Goal: Task Accomplishment & Management: Manage account settings

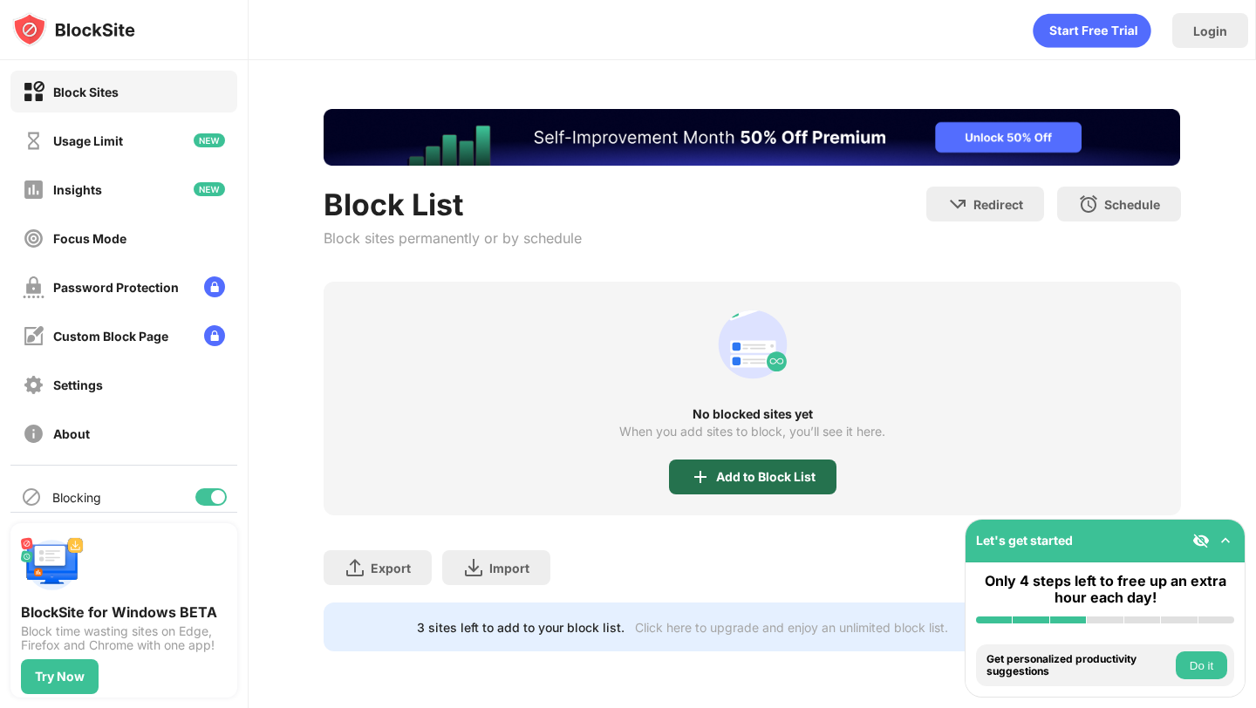
click at [749, 481] on div "Add to Block List" at bounding box center [765, 477] width 99 height 14
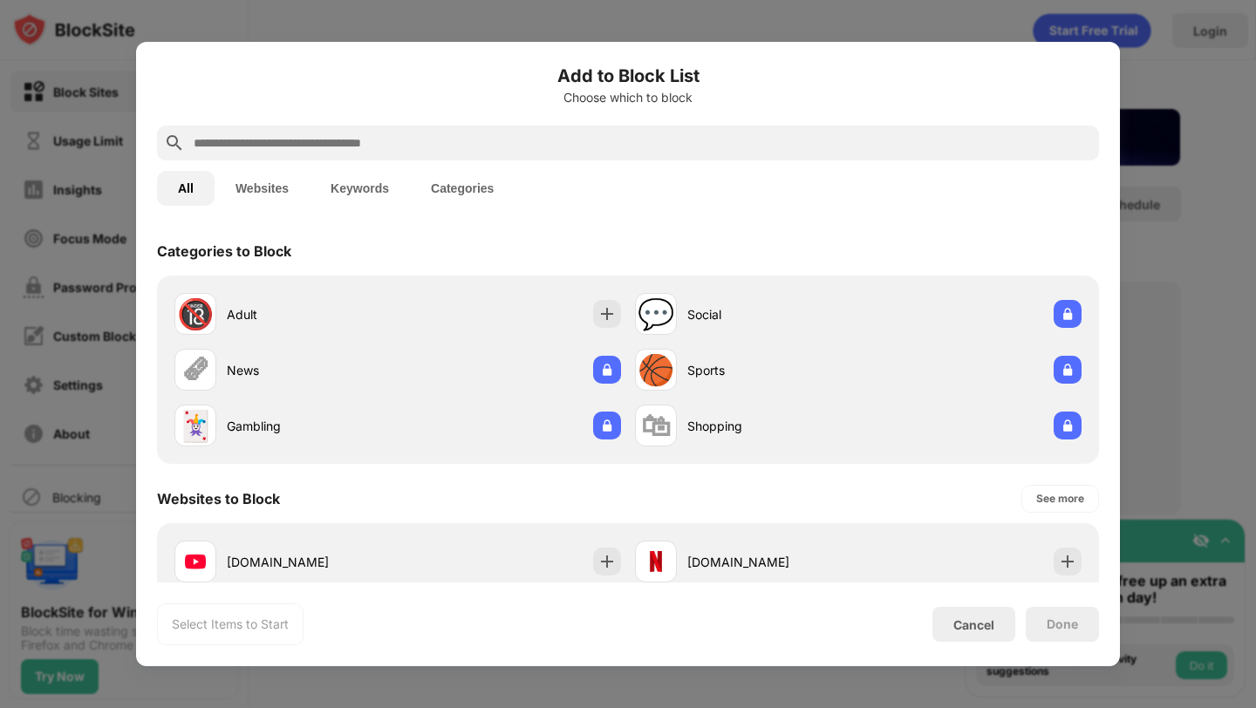
click at [654, 130] on div at bounding box center [628, 143] width 942 height 35
click at [661, 144] on input "text" at bounding box center [642, 143] width 900 height 21
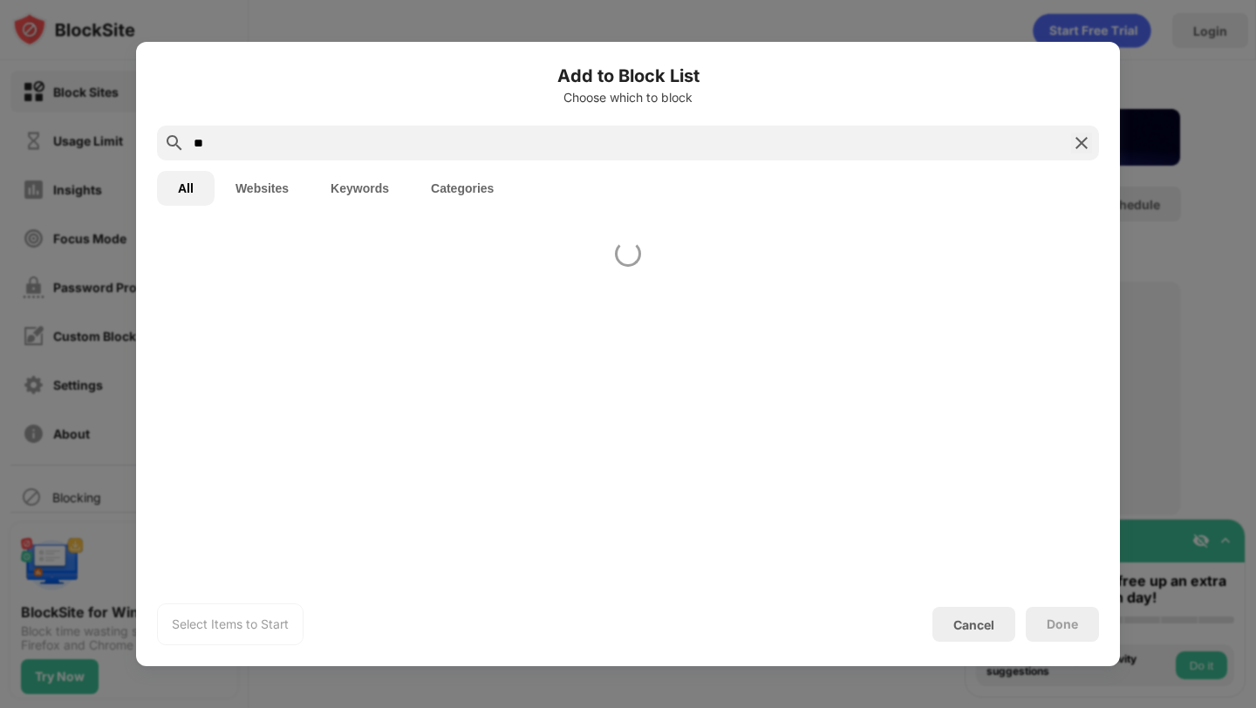
type input "**"
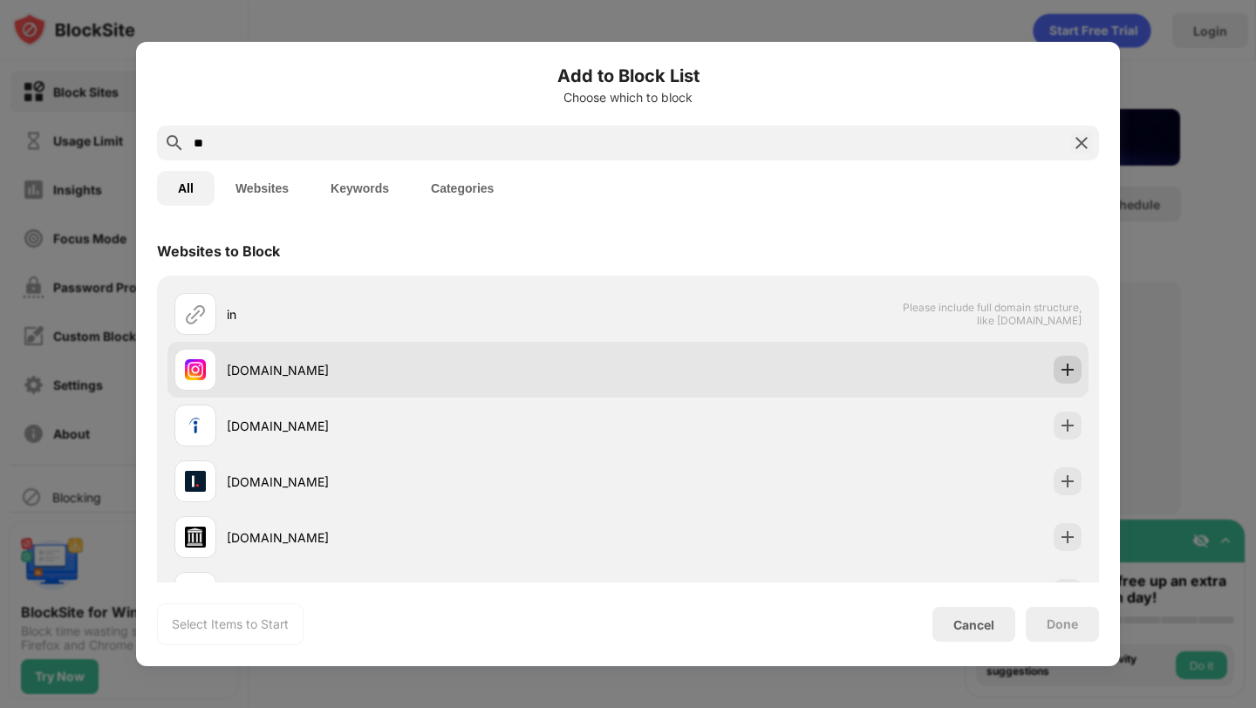
click at [1068, 371] on img at bounding box center [1067, 369] width 17 height 17
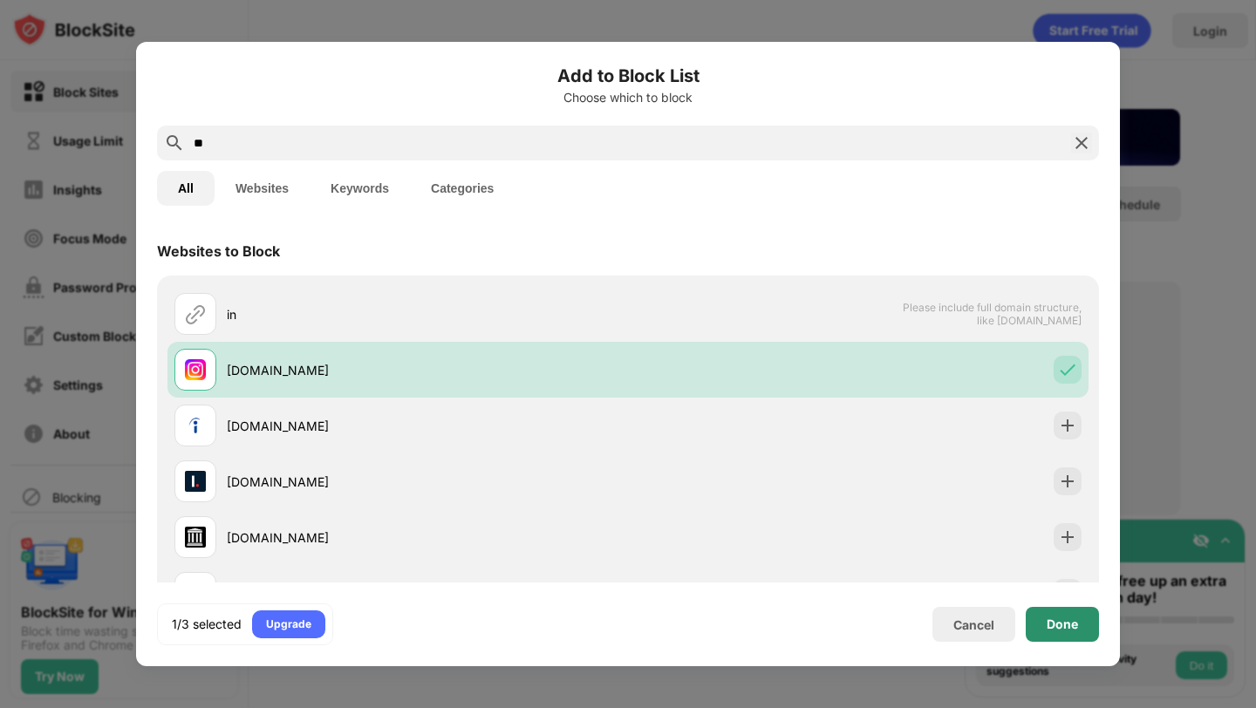
click at [1061, 621] on div "Done" at bounding box center [1062, 625] width 31 height 14
